Goal: Task Accomplishment & Management: Manage account settings

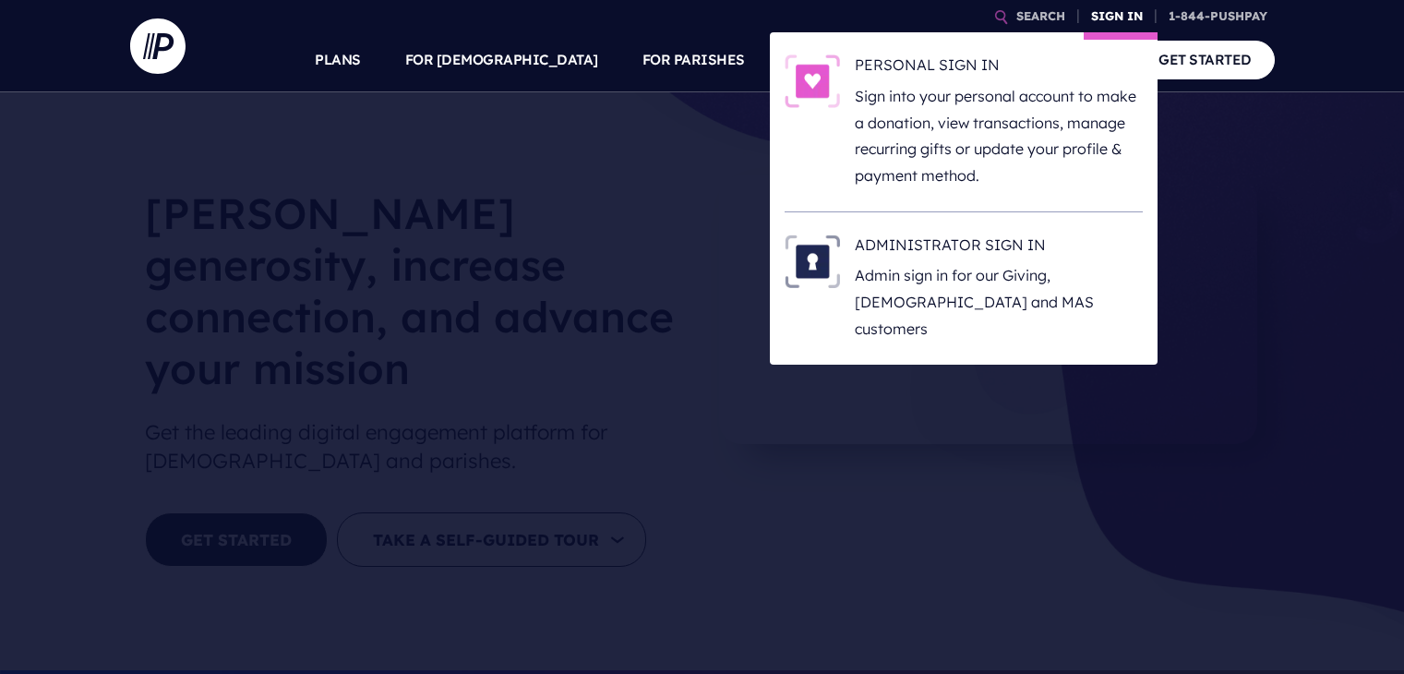
click at [1105, 21] on link "SIGN IN" at bounding box center [1116, 16] width 66 height 32
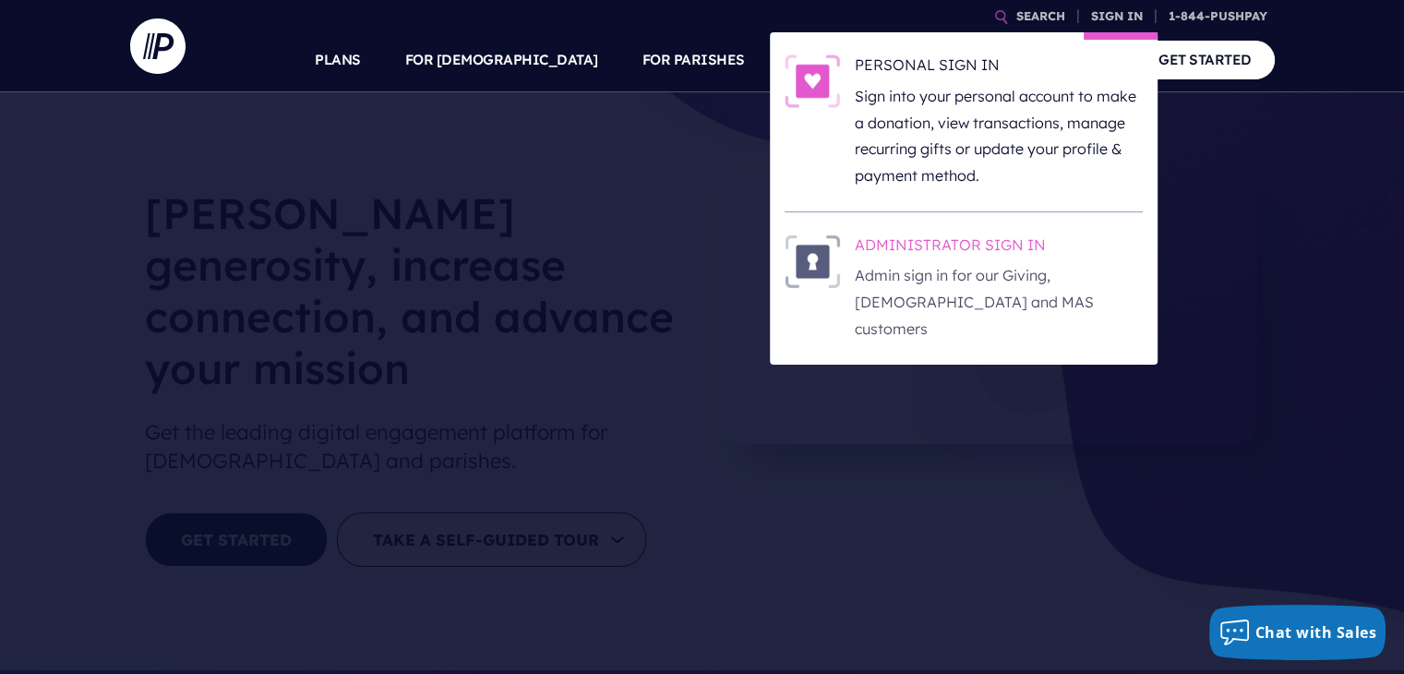
click at [921, 239] on h6 "ADMINISTRATOR SIGN IN" at bounding box center [998, 248] width 288 height 28
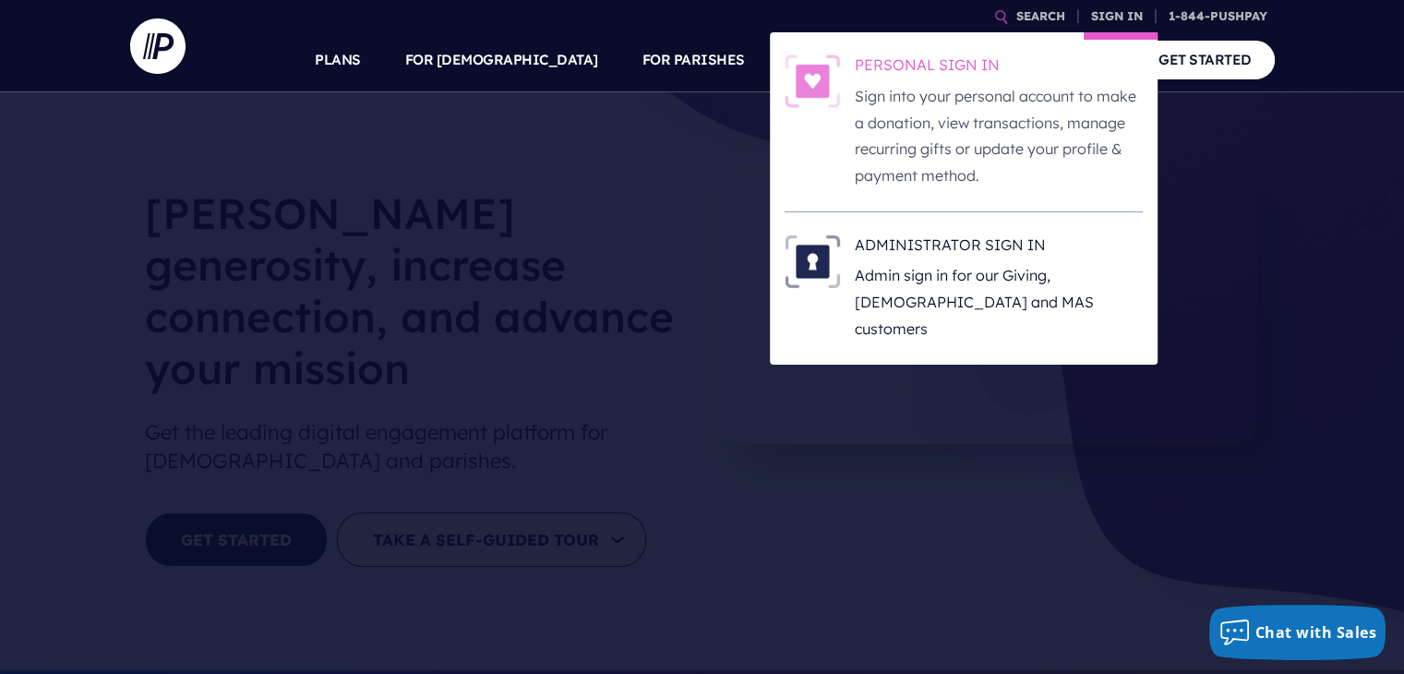
click at [866, 71] on h6 "PERSONAL SIGN IN" at bounding box center [998, 68] width 288 height 28
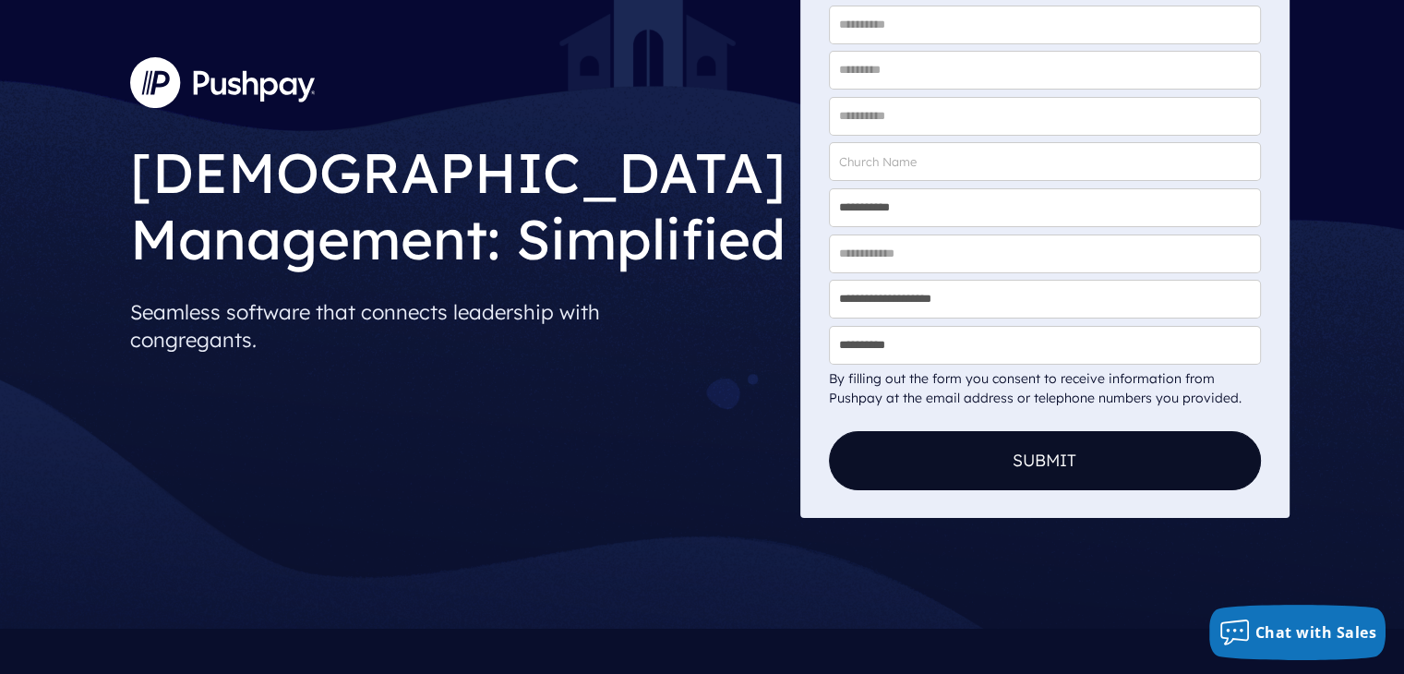
scroll to position [327, 0]
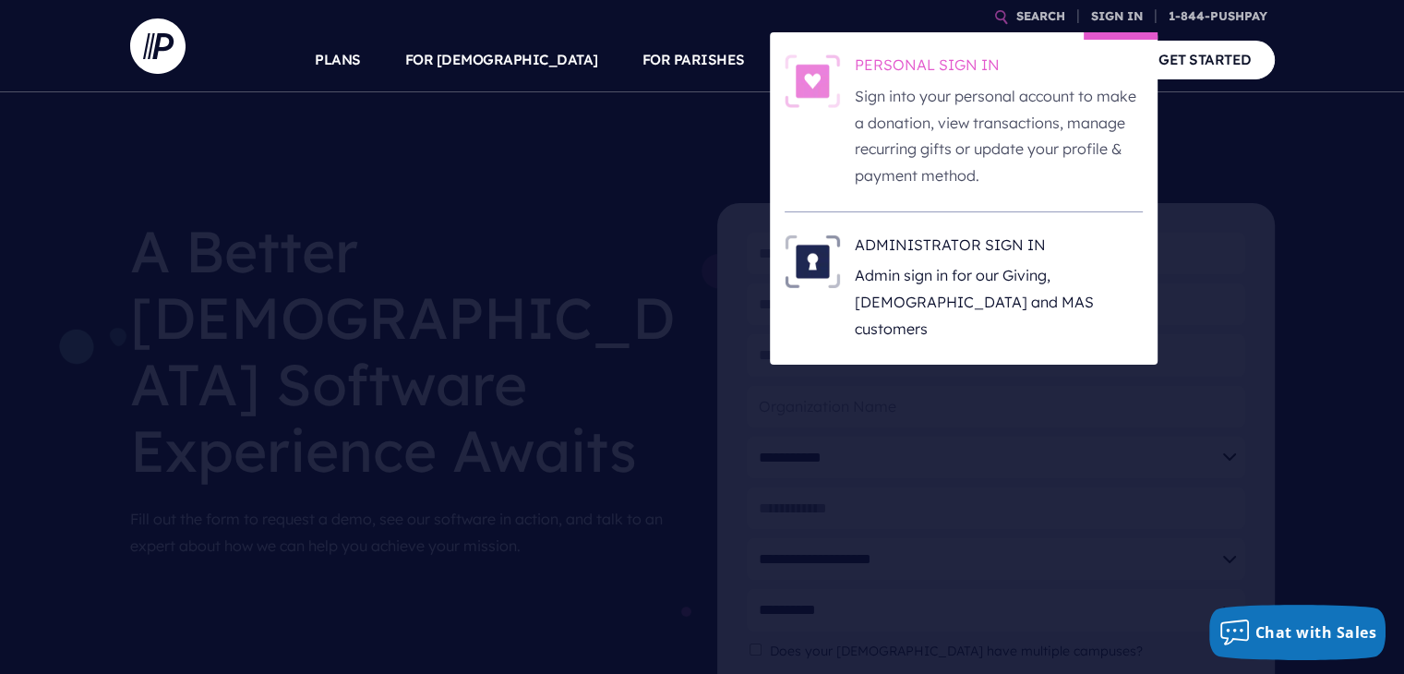
click at [913, 60] on h6 "PERSONAL SIGN IN" at bounding box center [998, 68] width 288 height 28
click at [1107, 21] on link "SIGN IN" at bounding box center [1116, 16] width 66 height 32
click at [875, 65] on h6 "PERSONAL SIGN IN" at bounding box center [998, 68] width 288 height 28
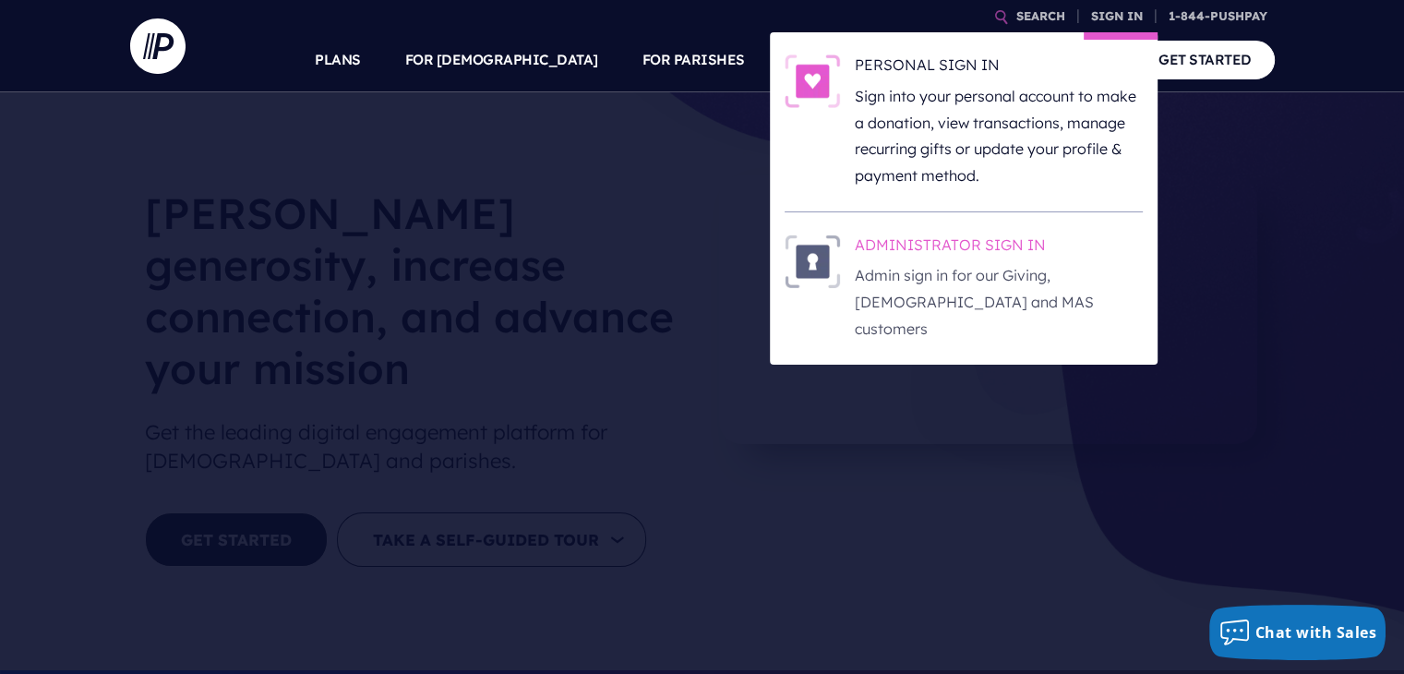
click at [961, 246] on h6 "ADMINISTRATOR SIGN IN" at bounding box center [998, 248] width 288 height 28
